Goal: Transaction & Acquisition: Purchase product/service

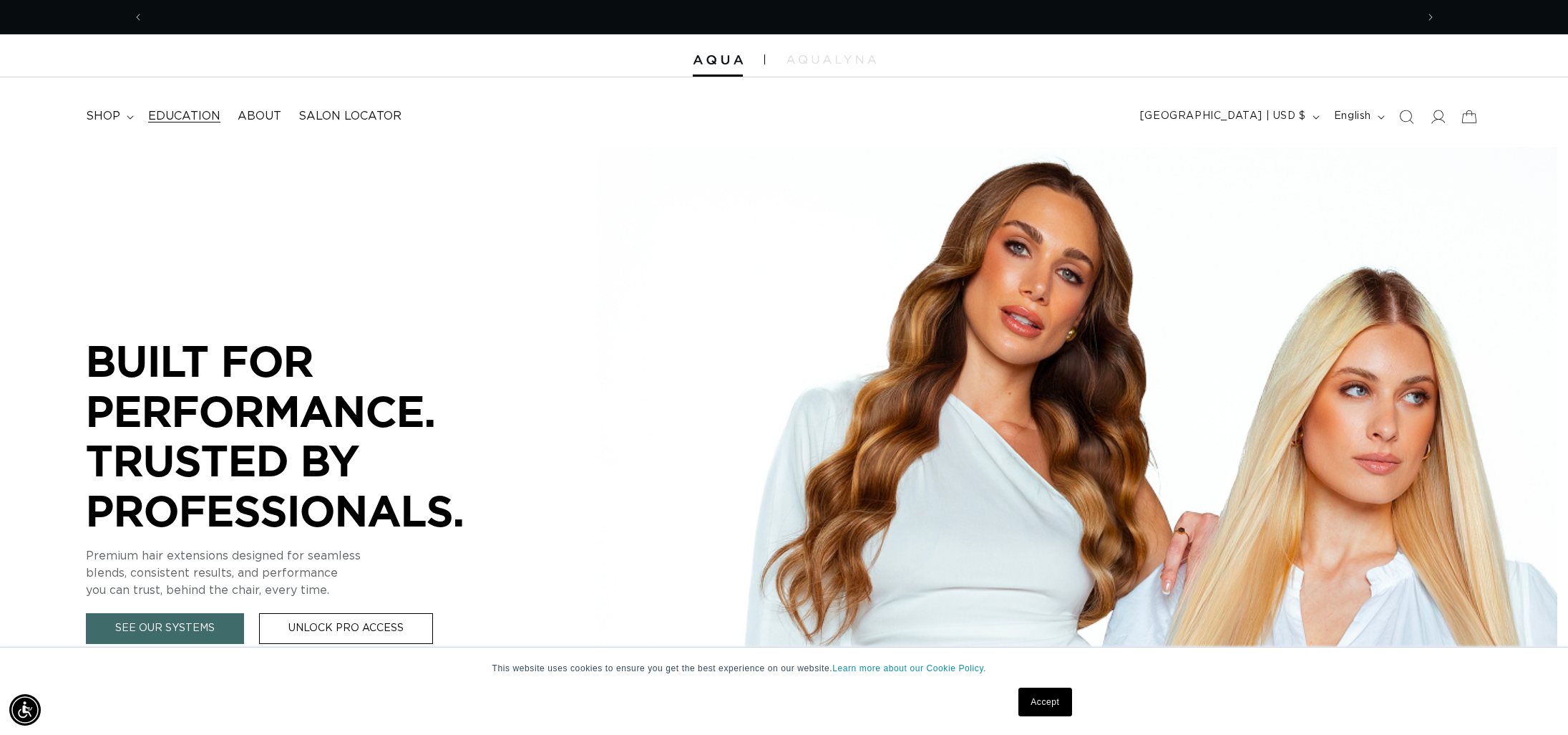
scroll to position [0, 1272]
click at [112, 114] on span "shop" at bounding box center [103, 117] width 34 height 15
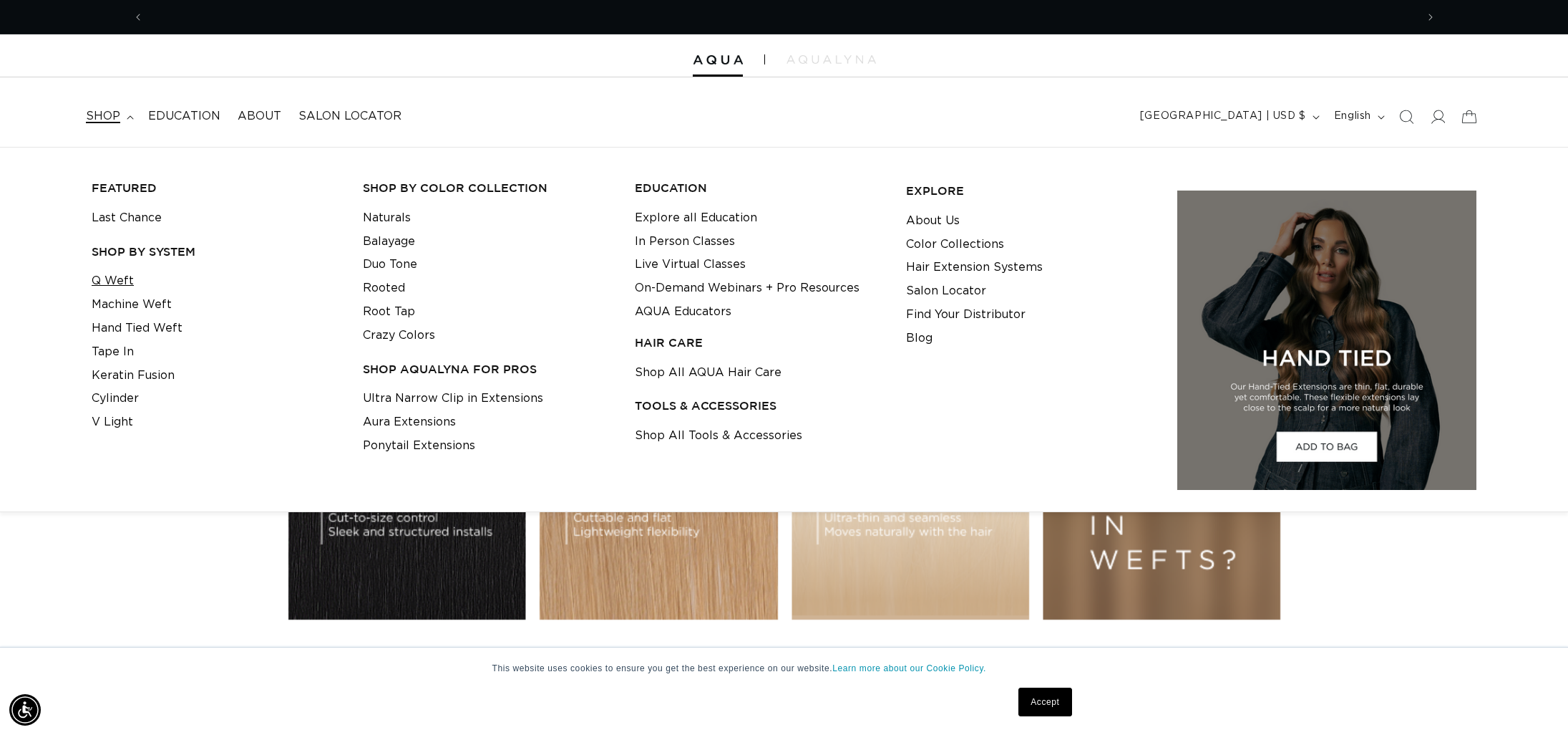
scroll to position [0, 0]
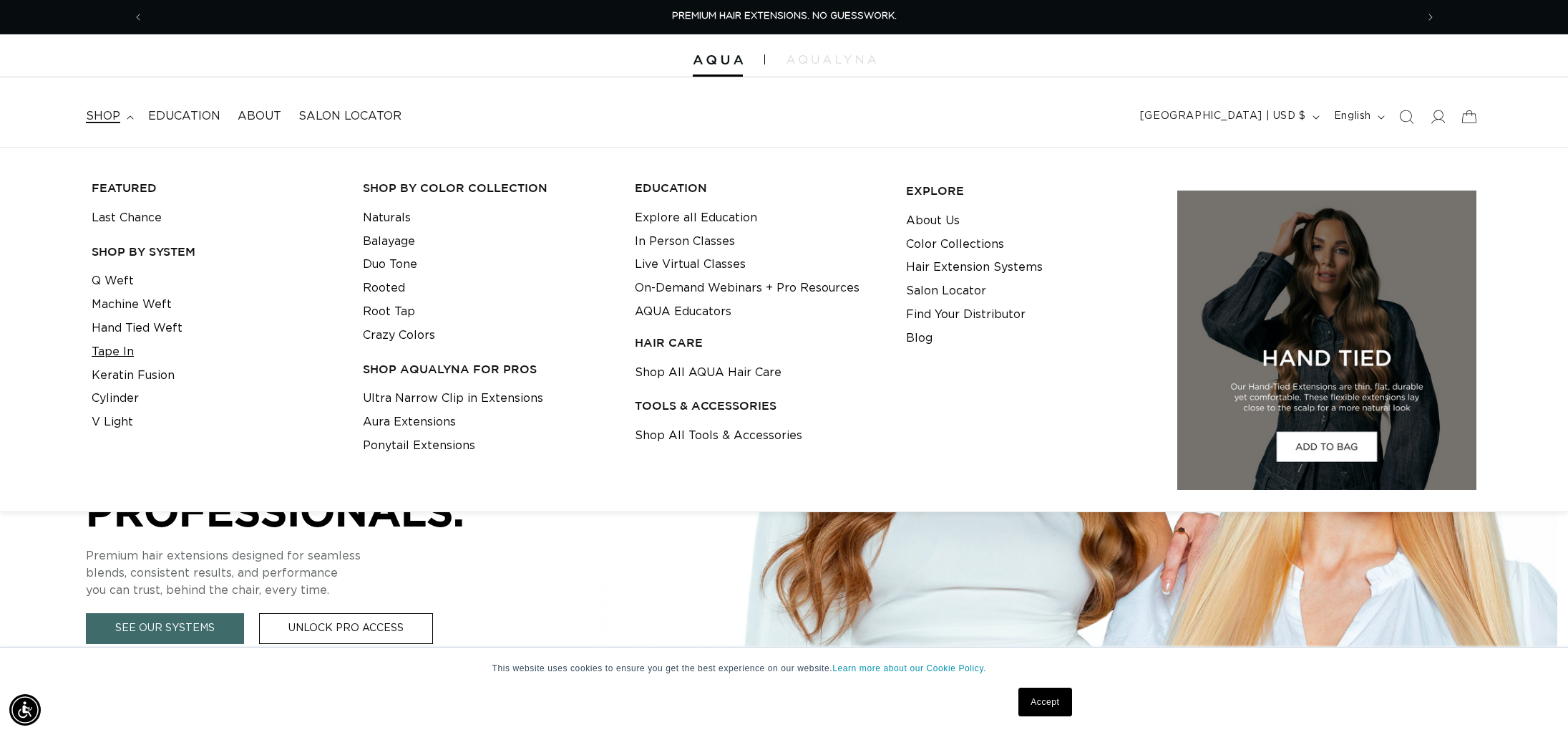
click at [124, 353] on link "Tape In" at bounding box center [113, 352] width 42 height 24
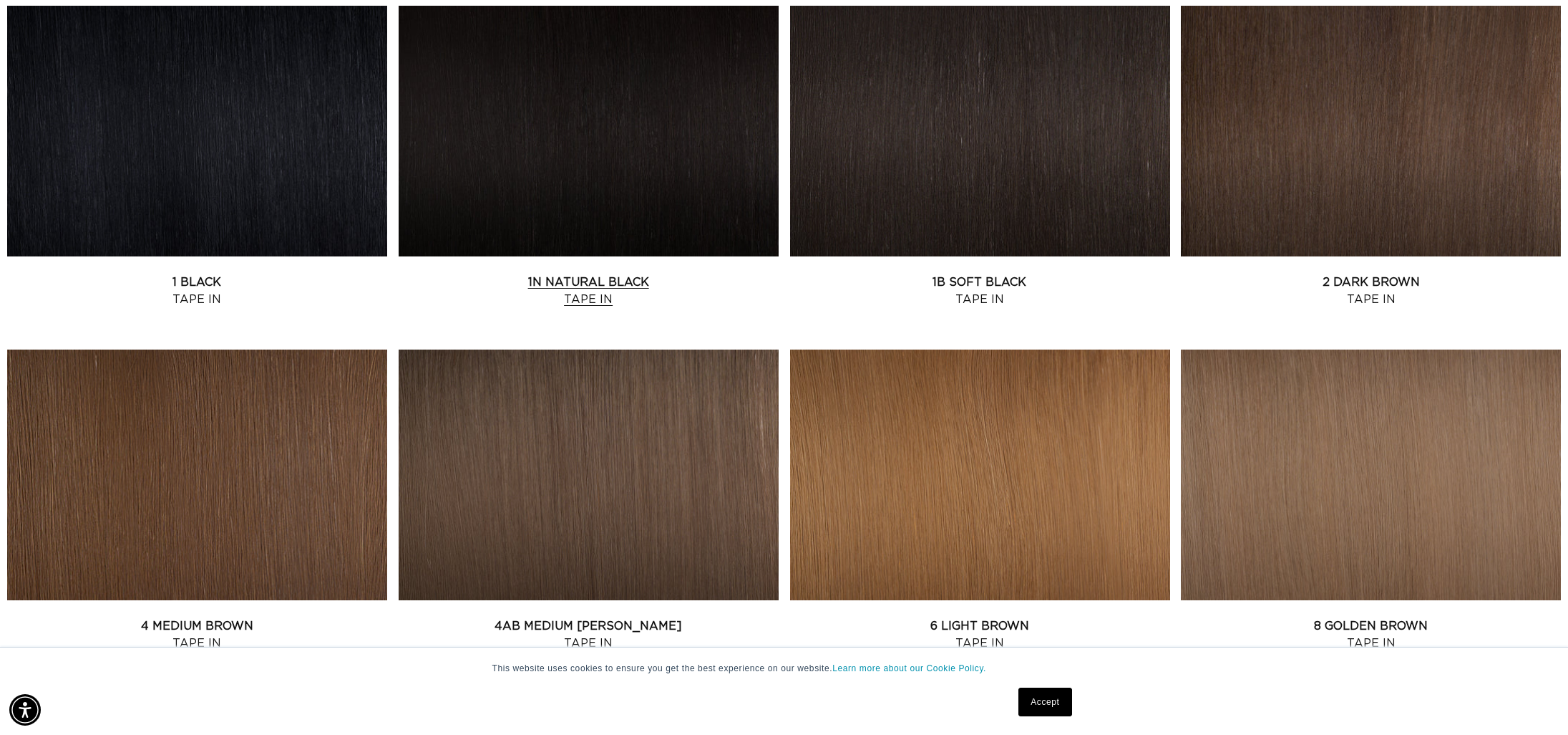
scroll to position [0, 1272]
click at [1385, 287] on link "2 Dark Brown Tape In" at bounding box center [1371, 290] width 380 height 34
